Goal: Navigation & Orientation: Find specific page/section

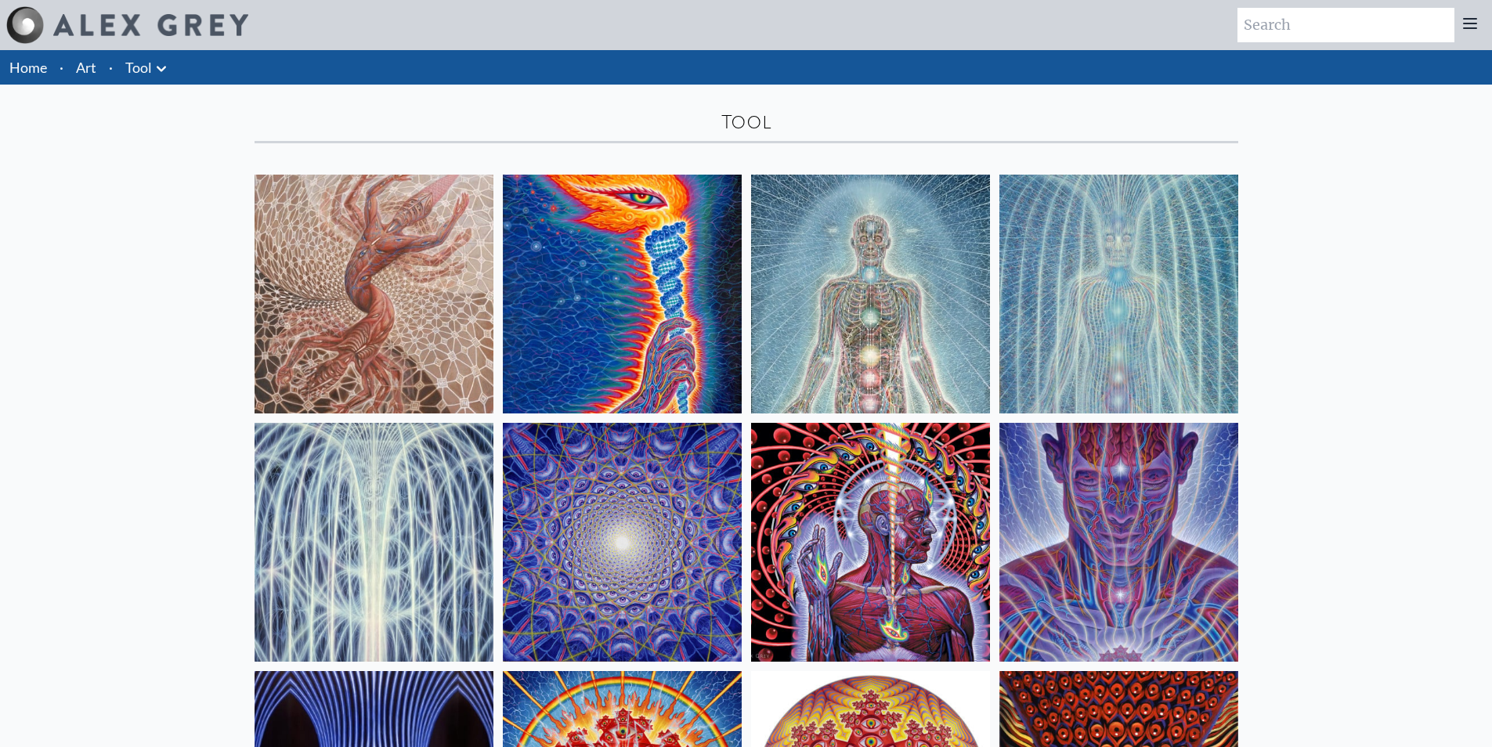
click at [82, 64] on link "Art" at bounding box center [86, 67] width 20 height 22
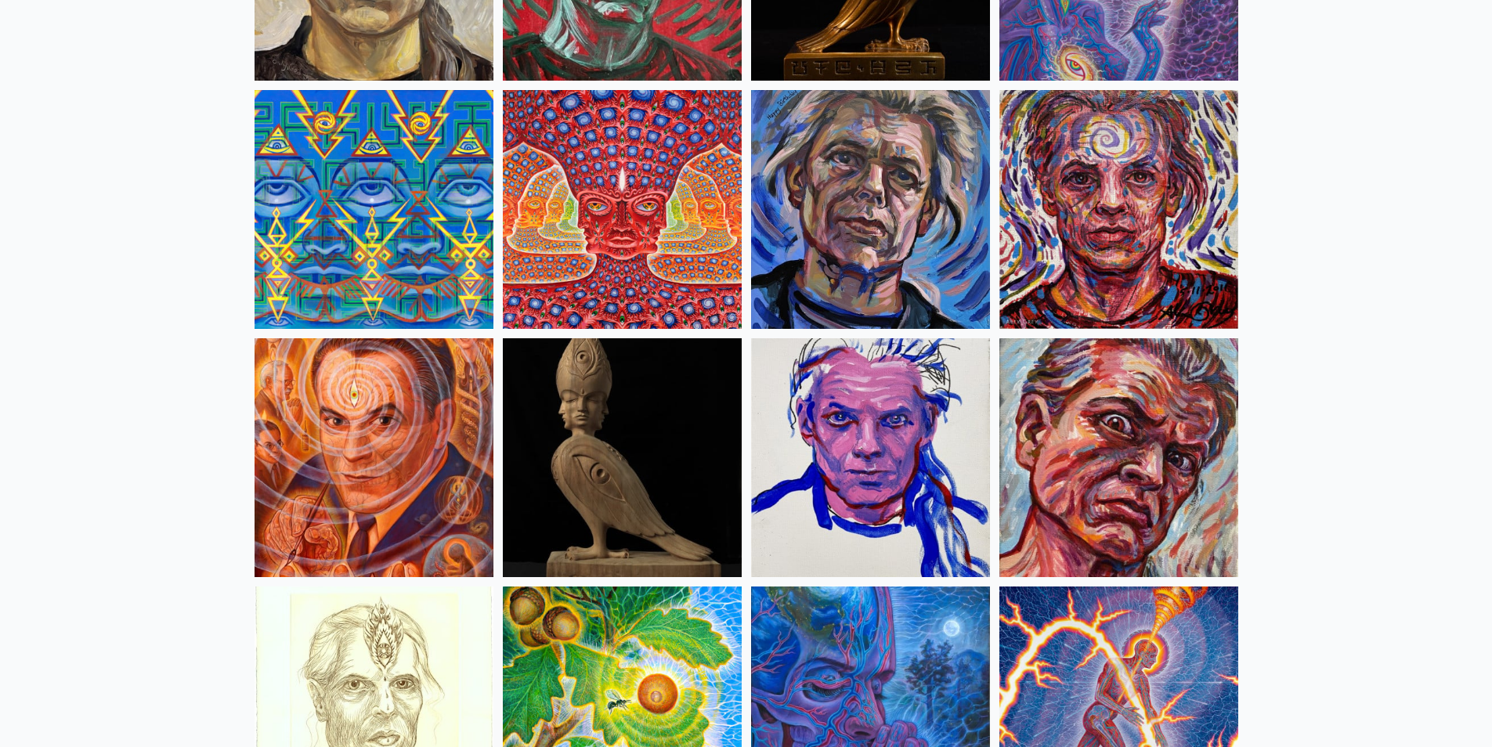
scroll to position [4074, 0]
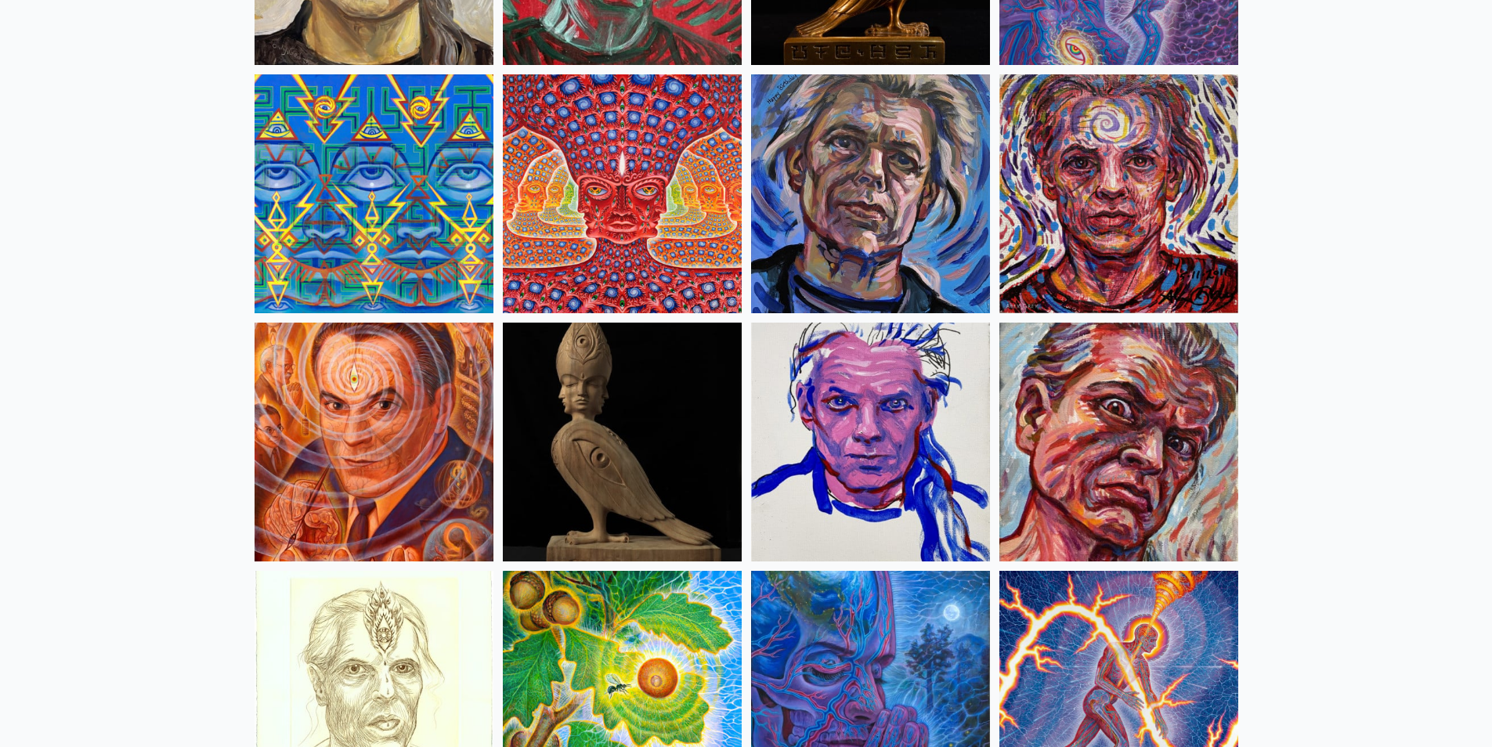
click at [279, 457] on img at bounding box center [374, 442] width 239 height 239
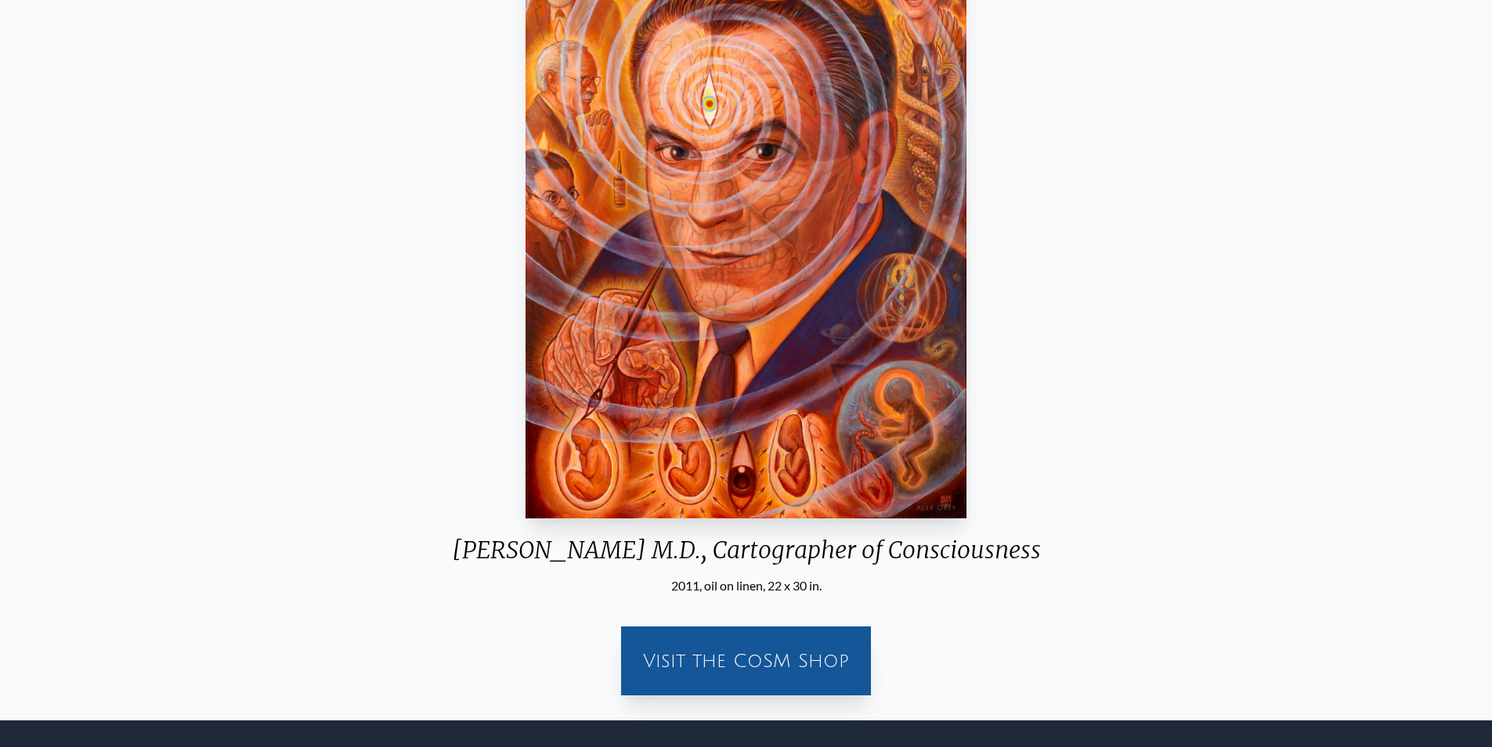
scroll to position [383, 0]
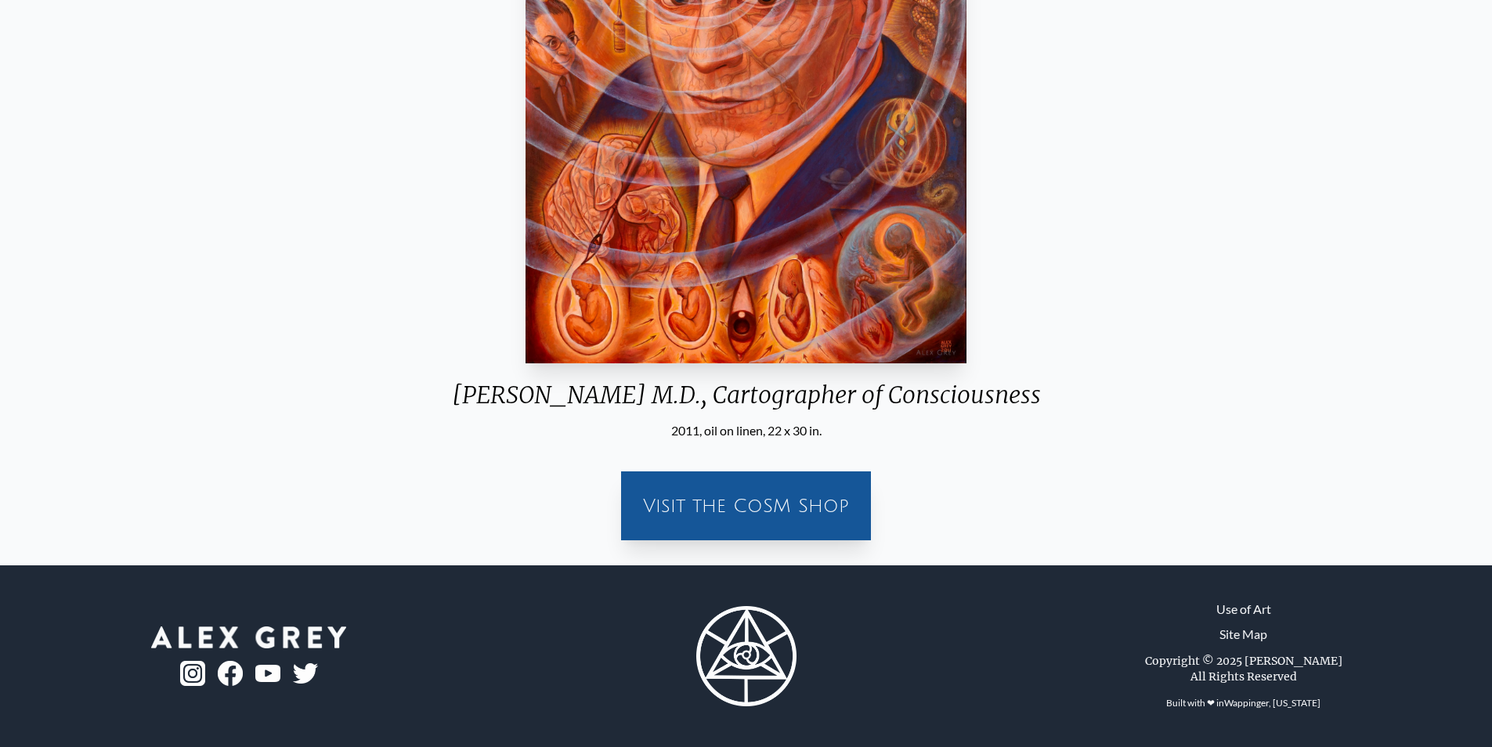
click at [784, 516] on div "Visit the CoSM Shop" at bounding box center [746, 506] width 231 height 50
